Goal: Book appointment/travel/reservation

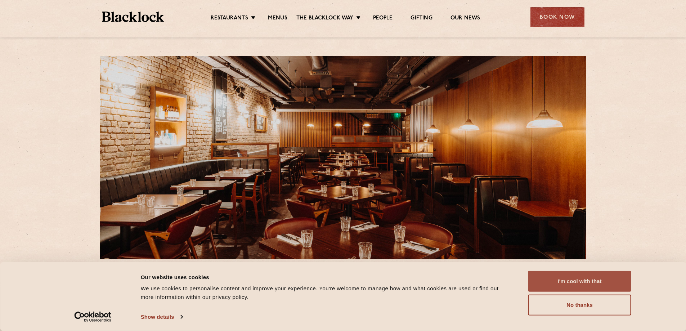
click at [572, 277] on button "I'm cool with that" at bounding box center [579, 281] width 103 height 21
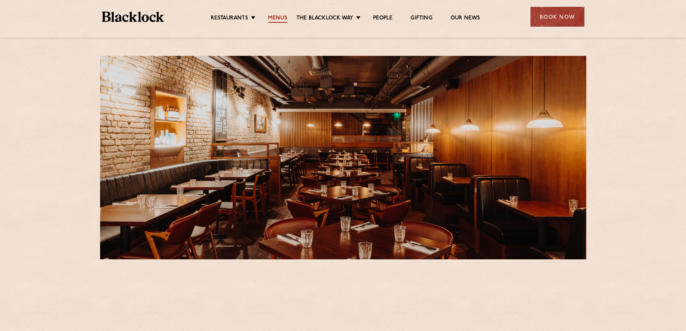
click at [282, 17] on link "Menus" at bounding box center [277, 19] width 19 height 8
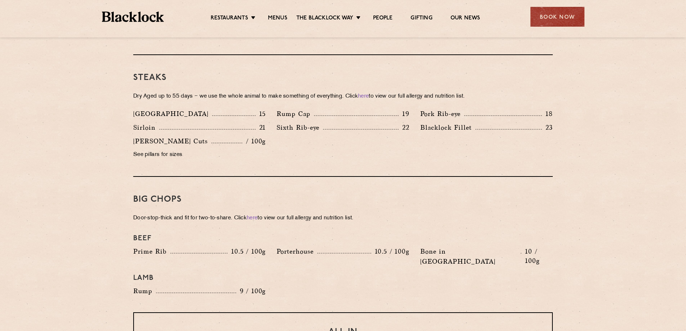
scroll to position [648, 0]
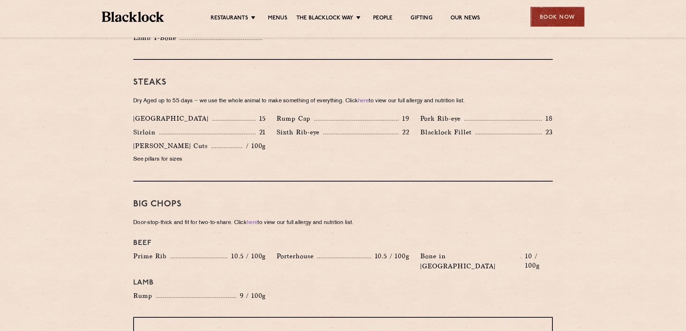
click at [550, 22] on div "Book Now" at bounding box center [558, 17] width 54 height 20
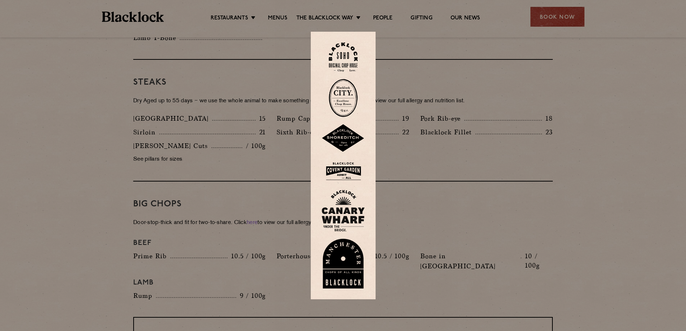
click at [344, 51] on img at bounding box center [343, 57] width 29 height 29
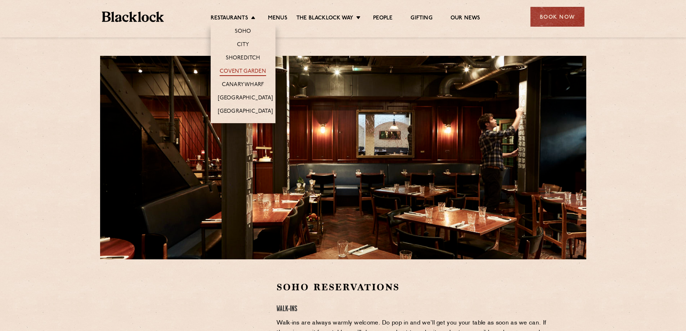
click at [248, 70] on link "Covent Garden" at bounding box center [243, 72] width 46 height 8
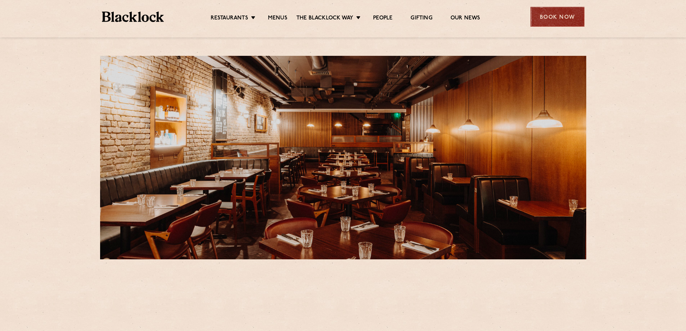
click at [552, 22] on div "Book Now" at bounding box center [558, 17] width 54 height 20
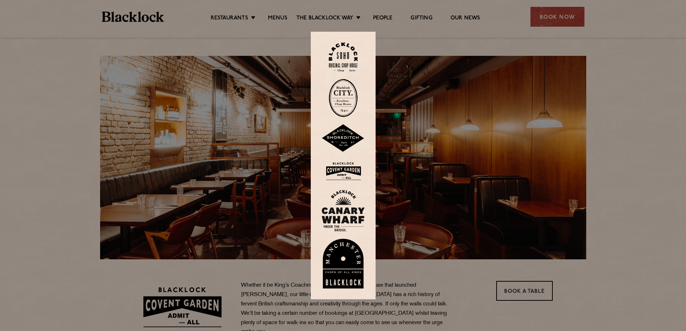
click at [351, 173] on img at bounding box center [343, 171] width 43 height 23
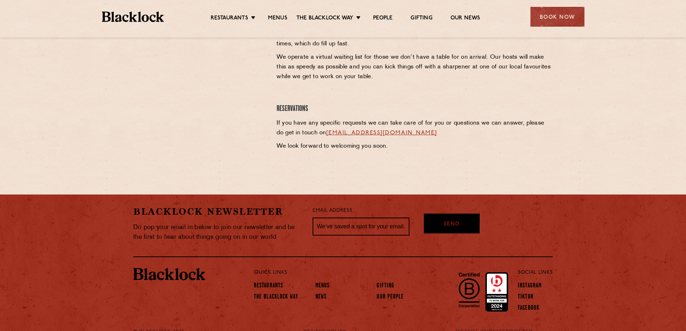
scroll to position [360, 0]
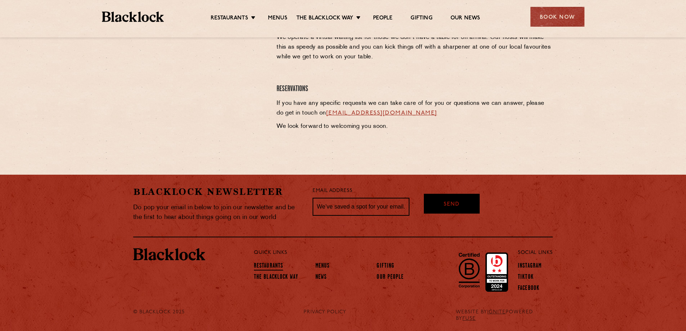
click at [276, 268] on link "Restaurants" at bounding box center [268, 267] width 29 height 8
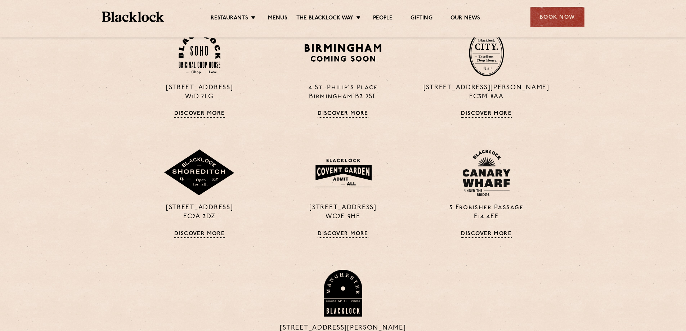
scroll to position [324, 0]
